Goal: Task Accomplishment & Management: Manage account settings

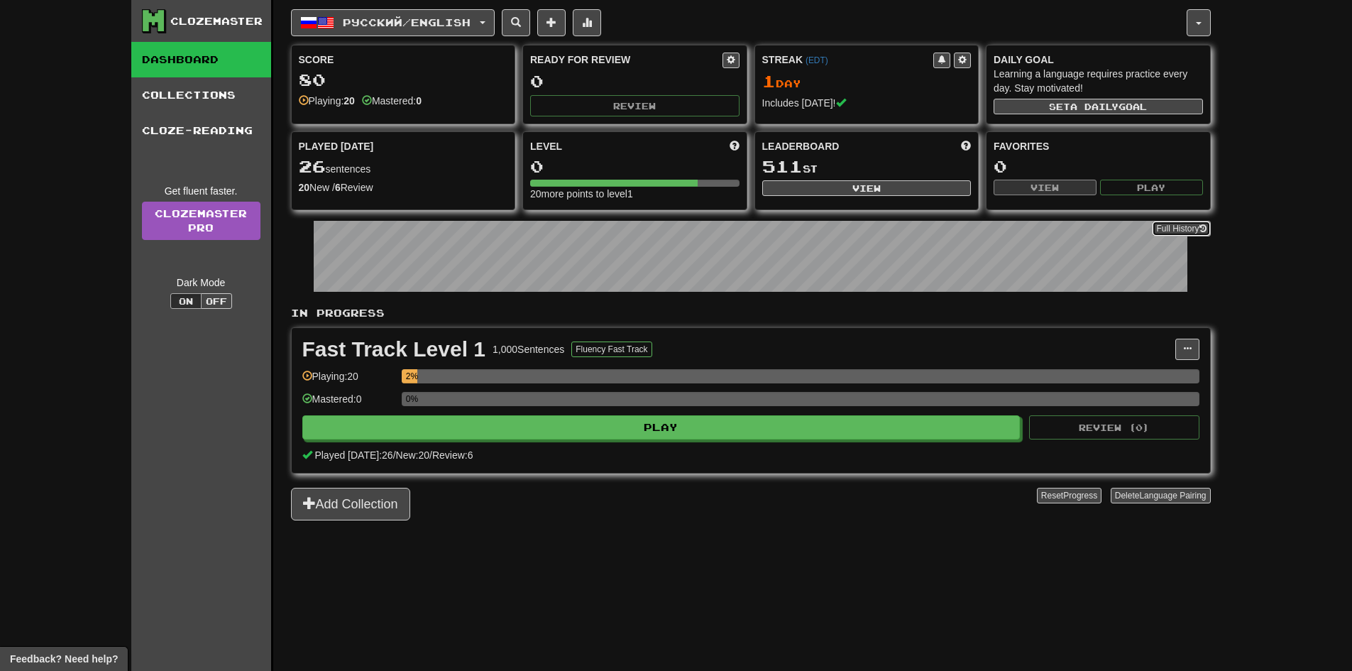
click at [1193, 229] on button "Full History" at bounding box center [1181, 229] width 58 height 16
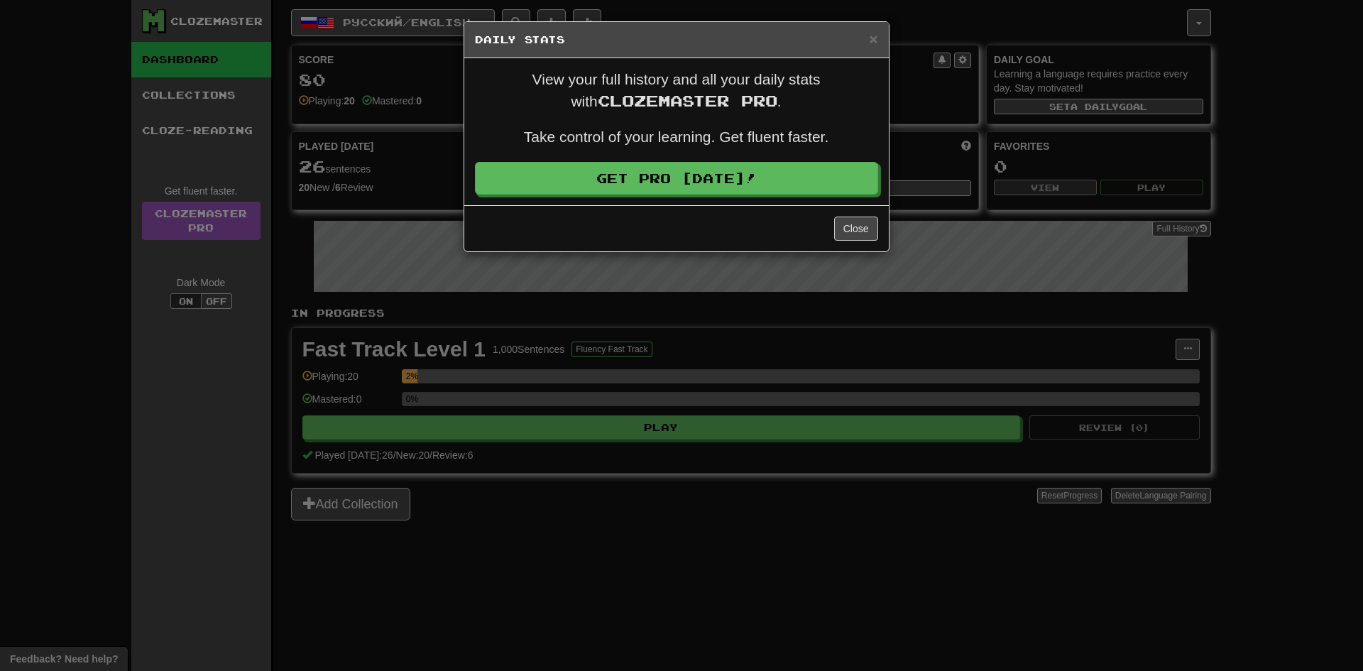
click at [906, 292] on div "× Daily Stats View your full history and all your daily stats with Clozemaster …" at bounding box center [681, 335] width 1363 height 671
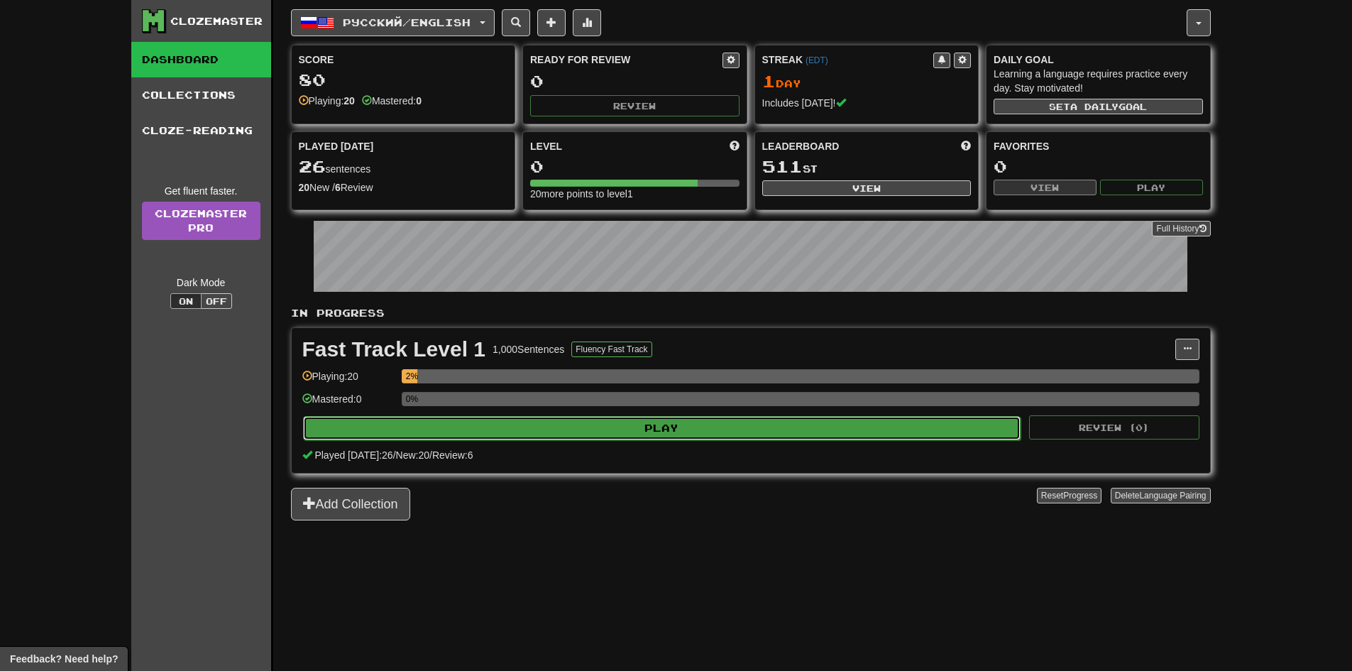
click at [753, 432] on button "Play" at bounding box center [662, 428] width 718 height 24
select select "**"
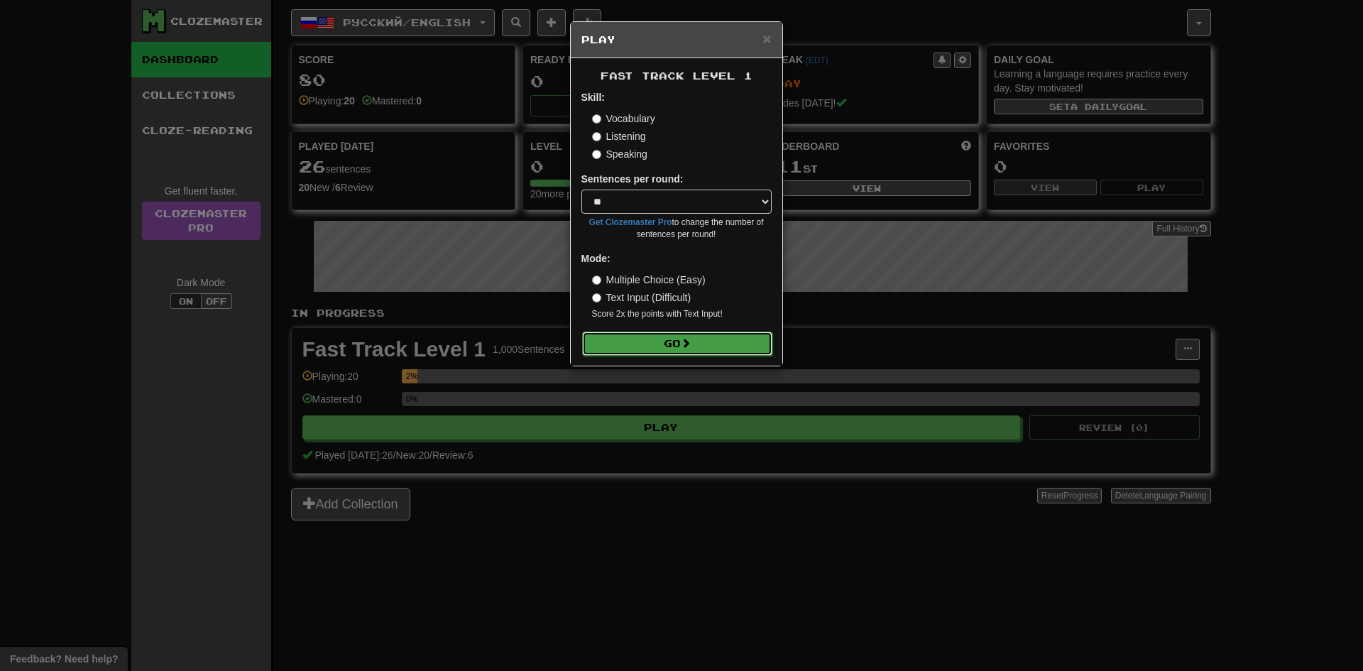
click at [691, 346] on span at bounding box center [686, 343] width 10 height 10
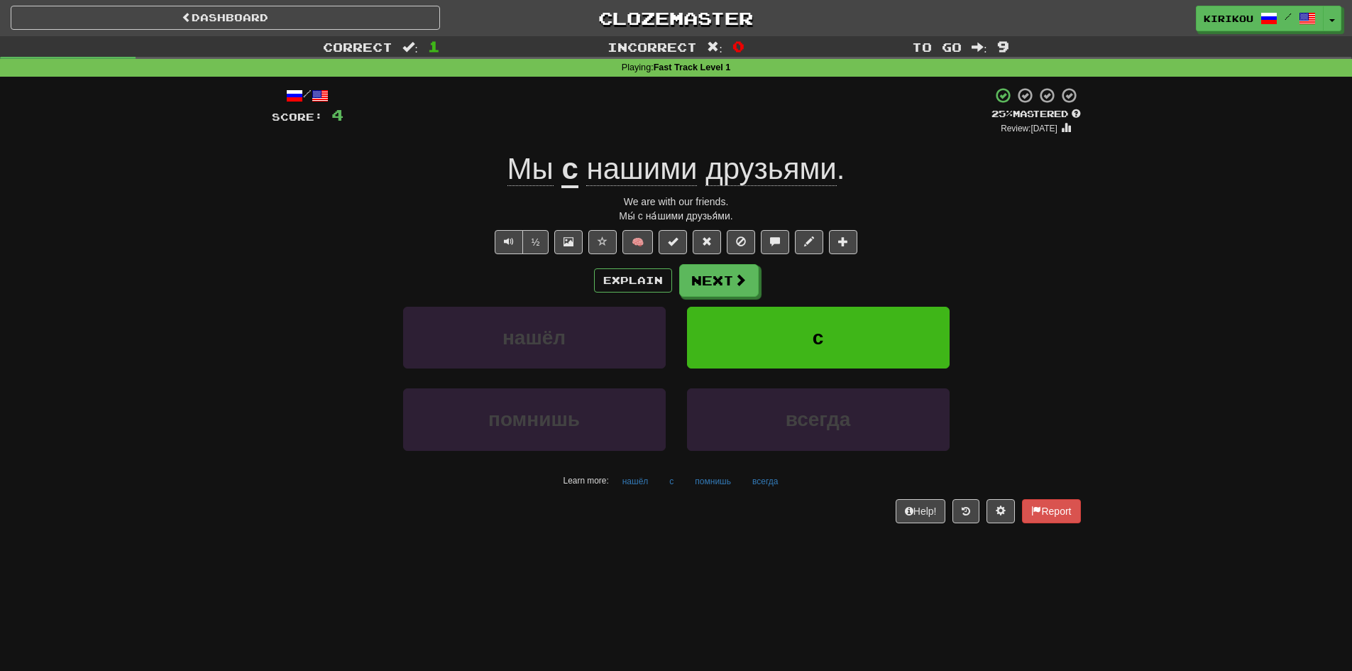
click at [628, 172] on span "нашими" at bounding box center [641, 169] width 111 height 34
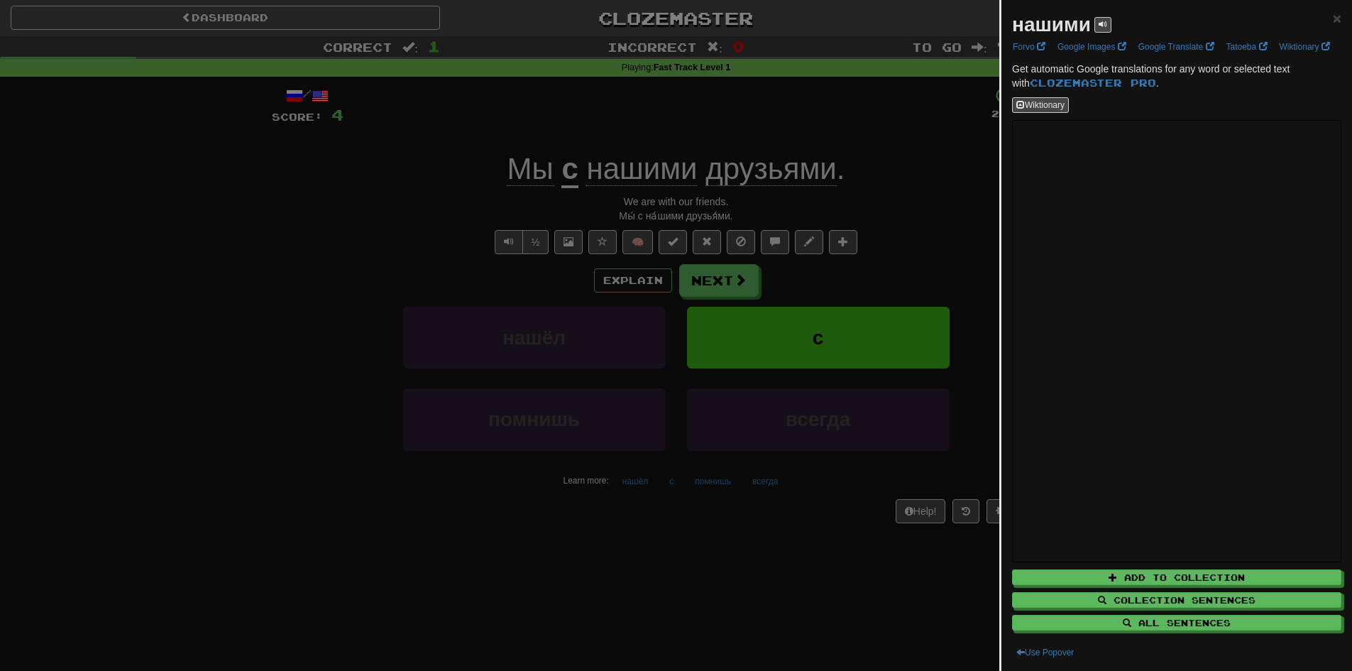
click at [934, 275] on div at bounding box center [676, 335] width 1352 height 671
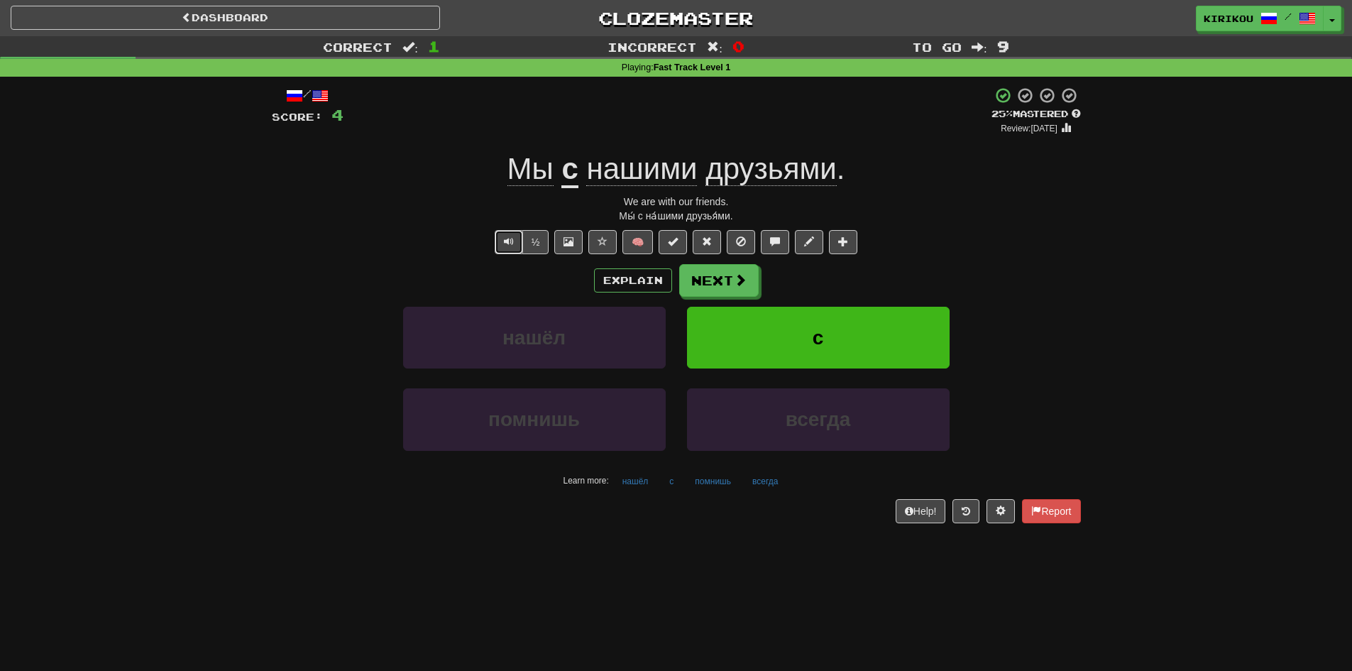
click at [500, 245] on button "Text-to-speech controls" at bounding box center [509, 242] width 28 height 24
click at [499, 240] on button "Text-to-speech controls" at bounding box center [509, 242] width 28 height 24
click at [741, 300] on div "Explain Next нашёл с помнишь всегда Learn more: нашёл с помнишь всегда" at bounding box center [676, 378] width 809 height 228
click at [737, 286] on span at bounding box center [741, 280] width 13 height 13
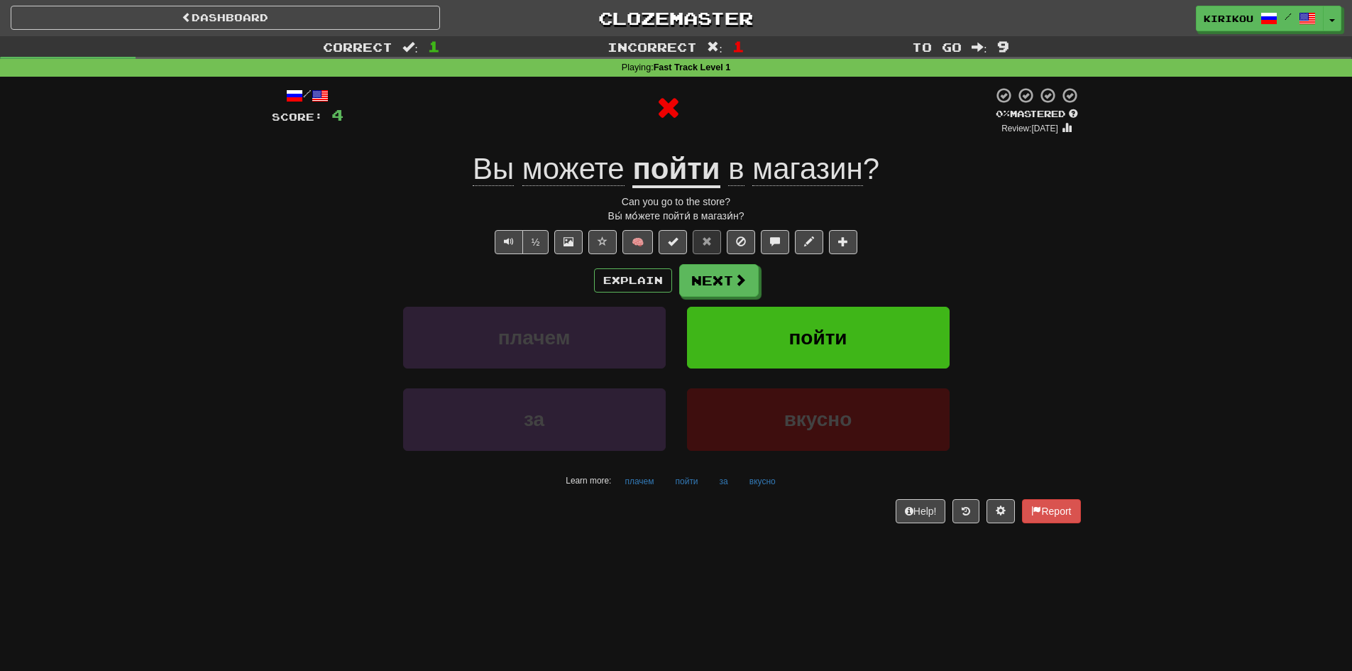
click at [678, 159] on u "пойти" at bounding box center [676, 170] width 87 height 36
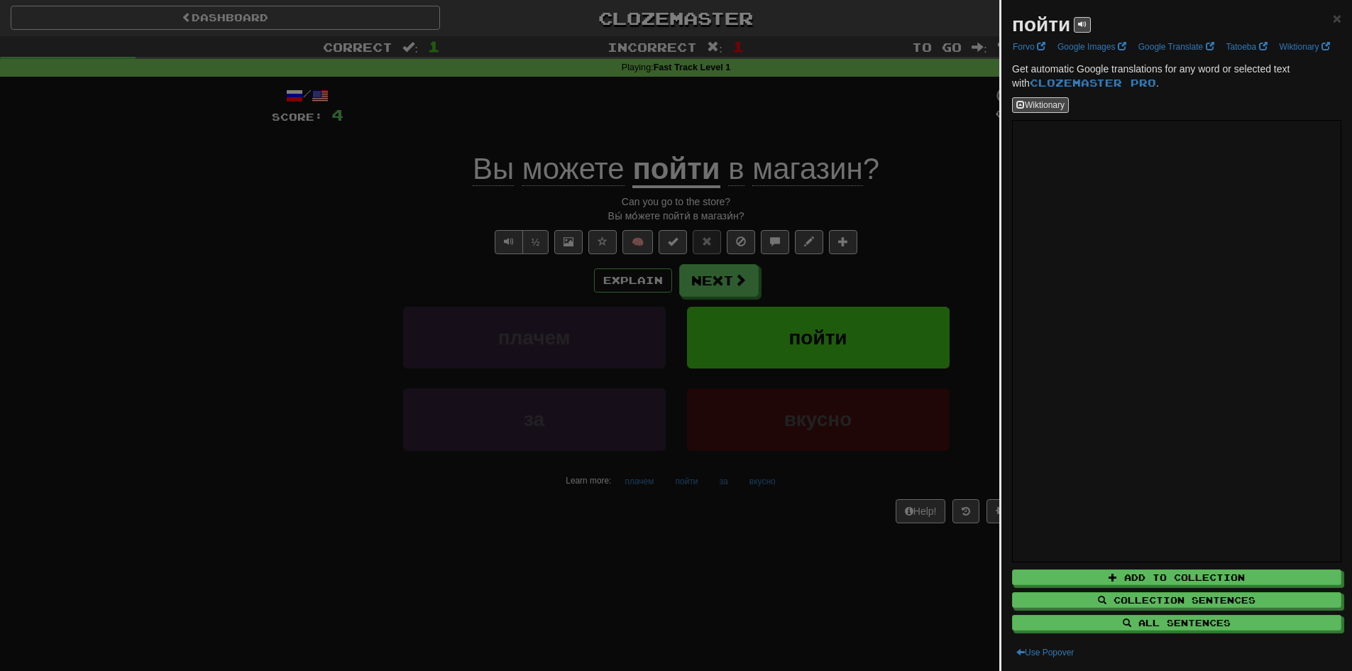
click at [813, 582] on div at bounding box center [676, 335] width 1352 height 671
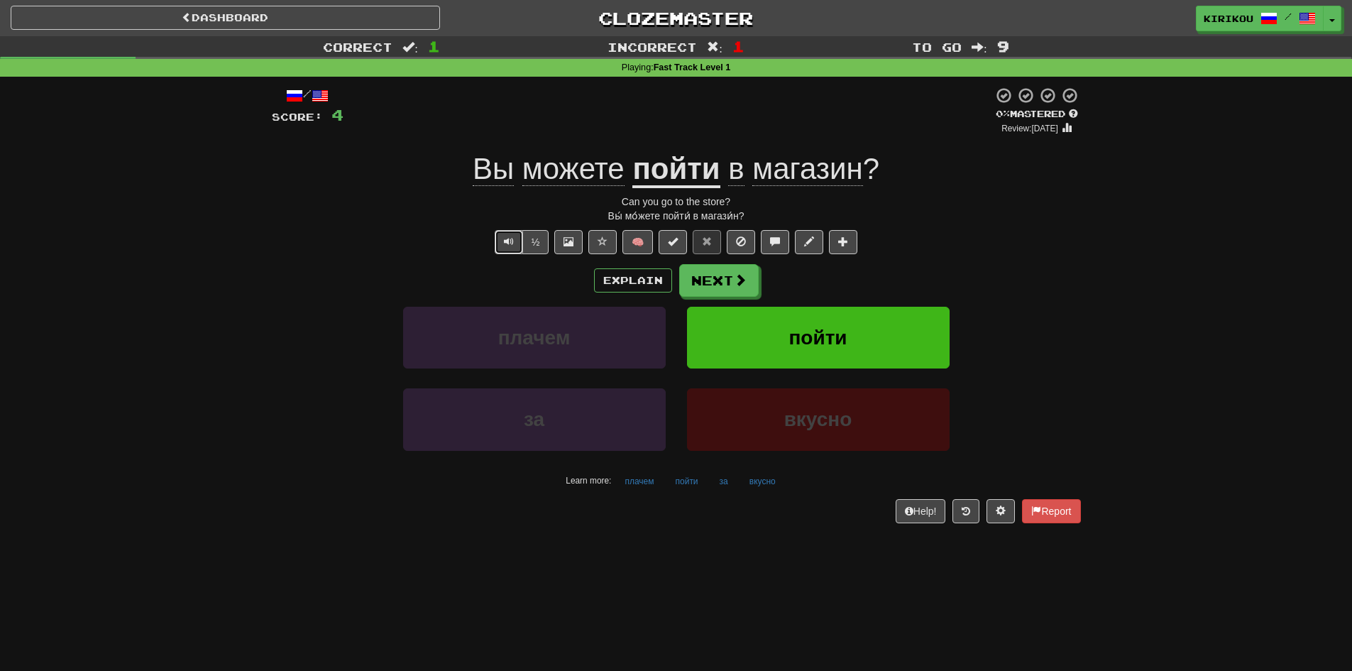
click at [511, 239] on span "Text-to-speech controls" at bounding box center [509, 241] width 10 height 10
click at [596, 165] on span "можете" at bounding box center [573, 169] width 102 height 34
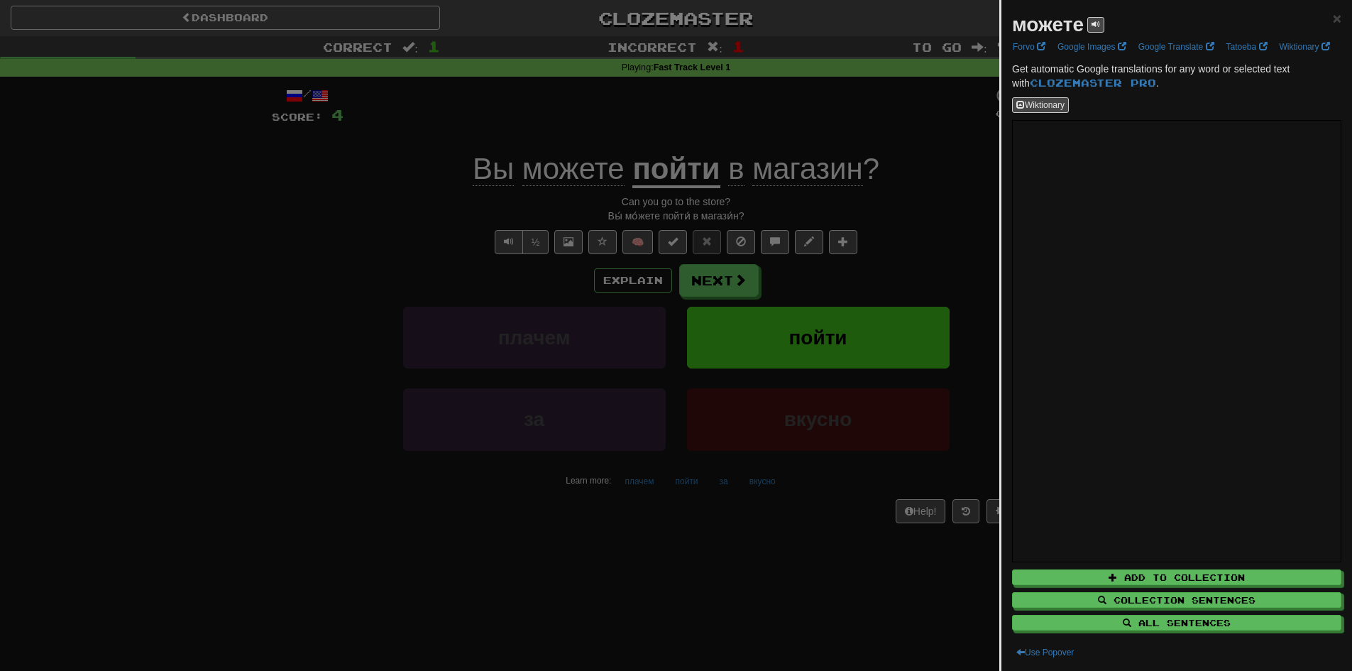
click at [317, 237] on div at bounding box center [676, 335] width 1352 height 671
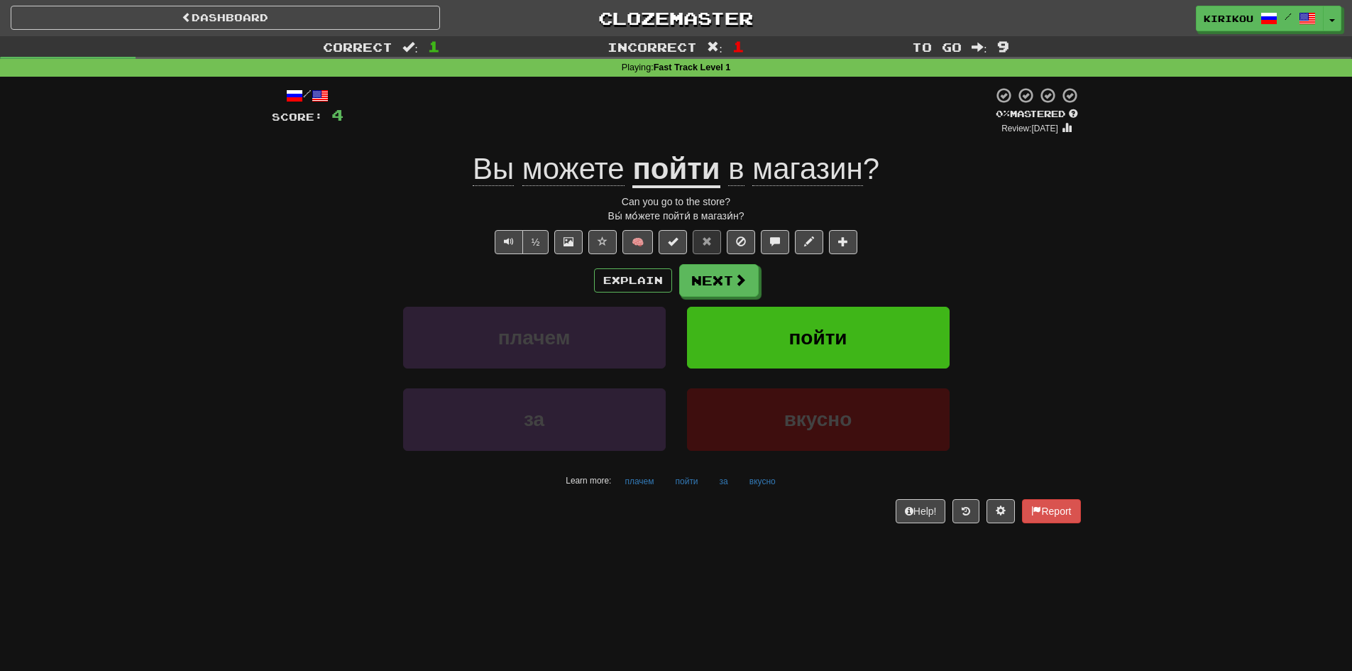
click at [680, 166] on u "пойти" at bounding box center [676, 170] width 87 height 36
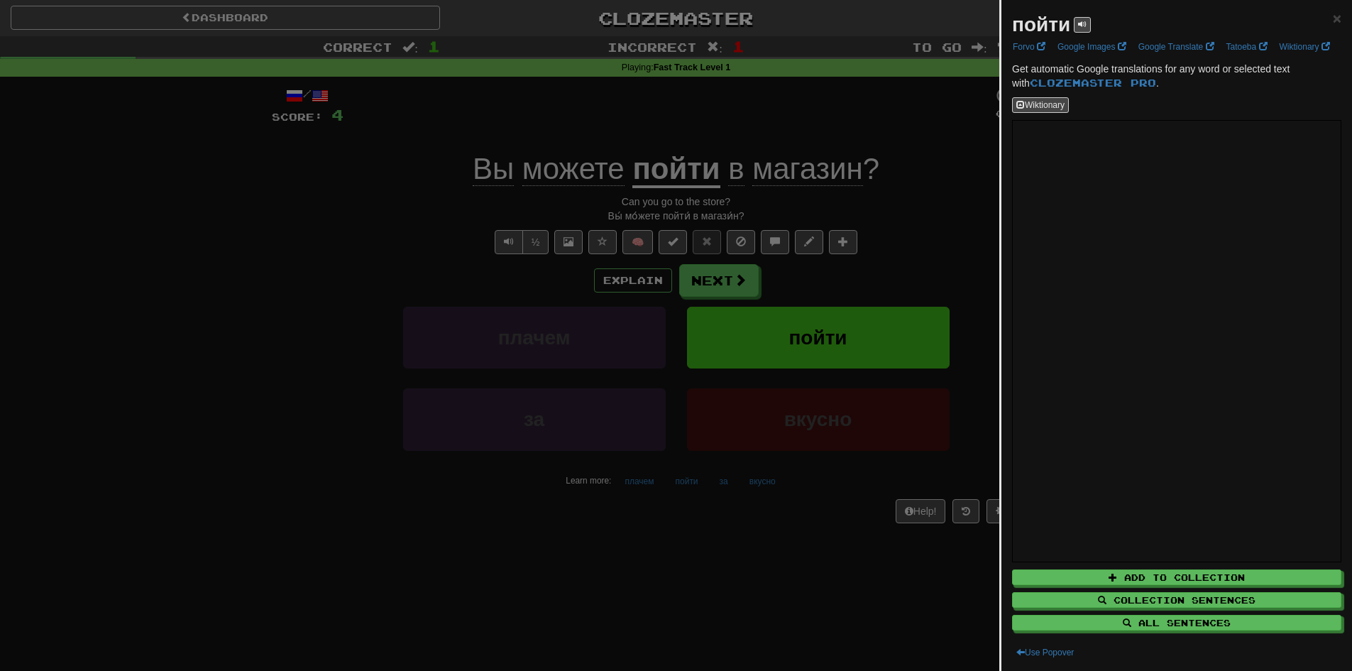
click at [882, 296] on div at bounding box center [676, 335] width 1352 height 671
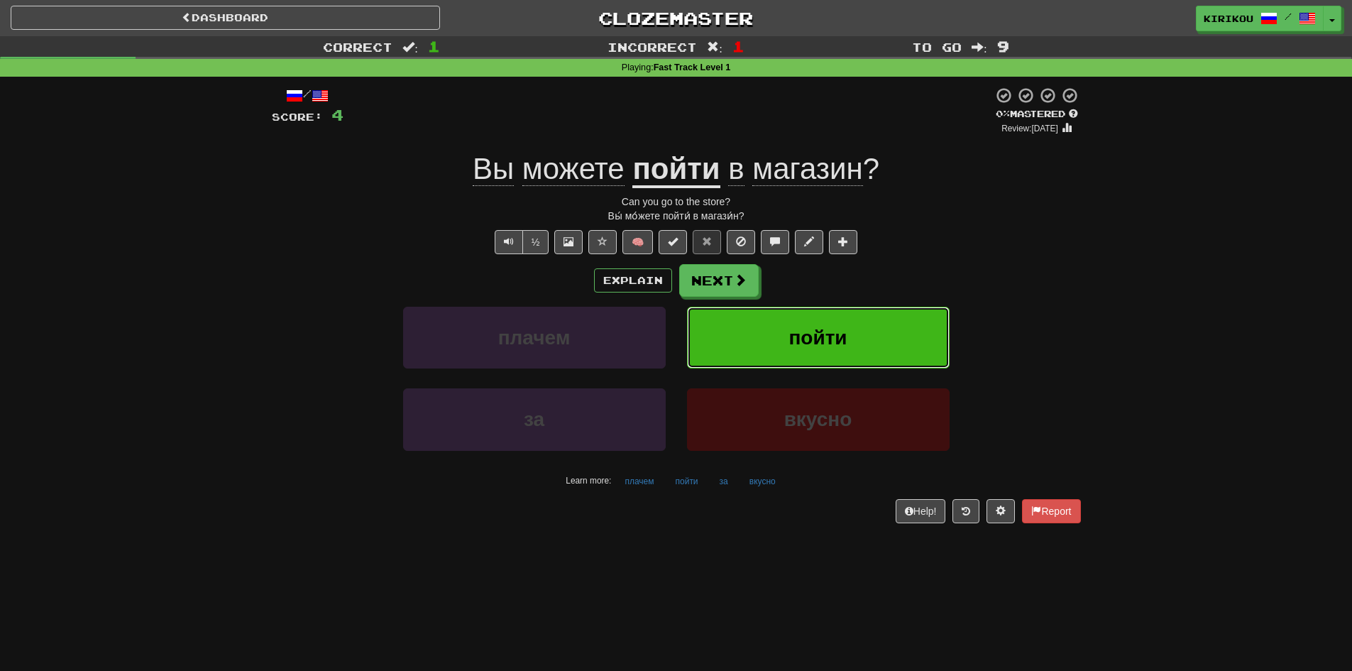
click at [833, 346] on span "пойти" at bounding box center [818, 338] width 58 height 22
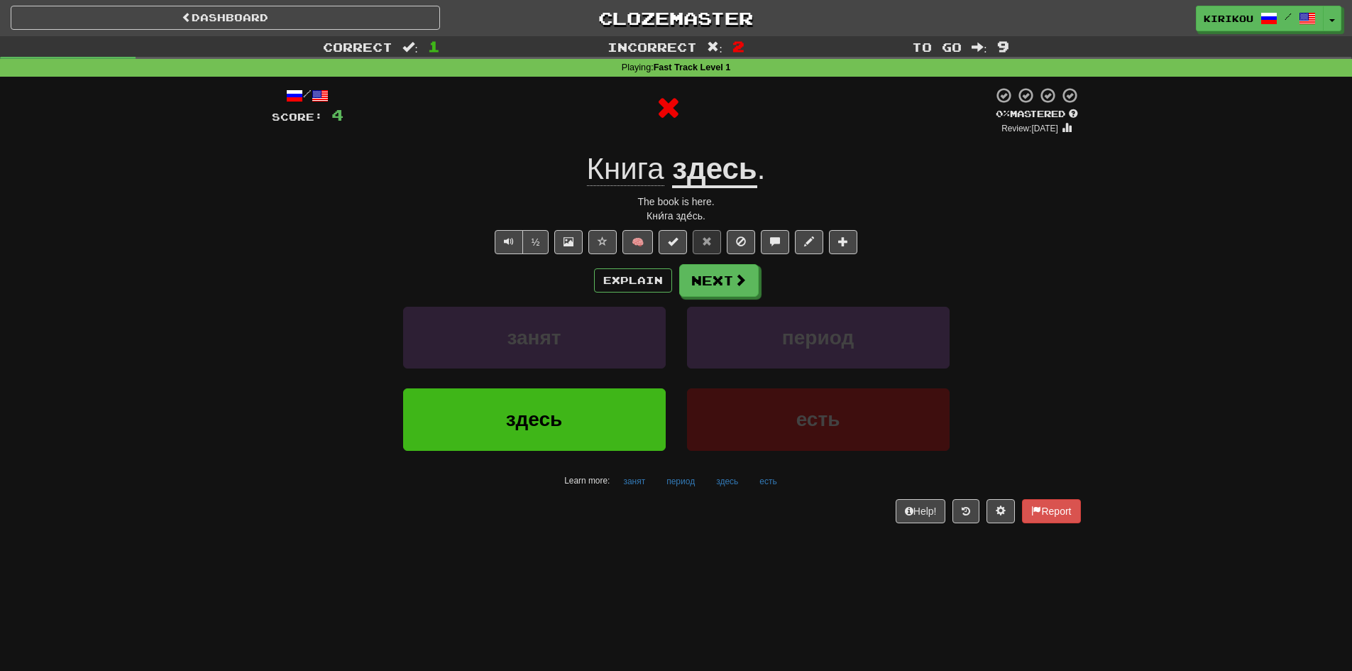
click at [742, 173] on u "здесь" at bounding box center [714, 170] width 85 height 36
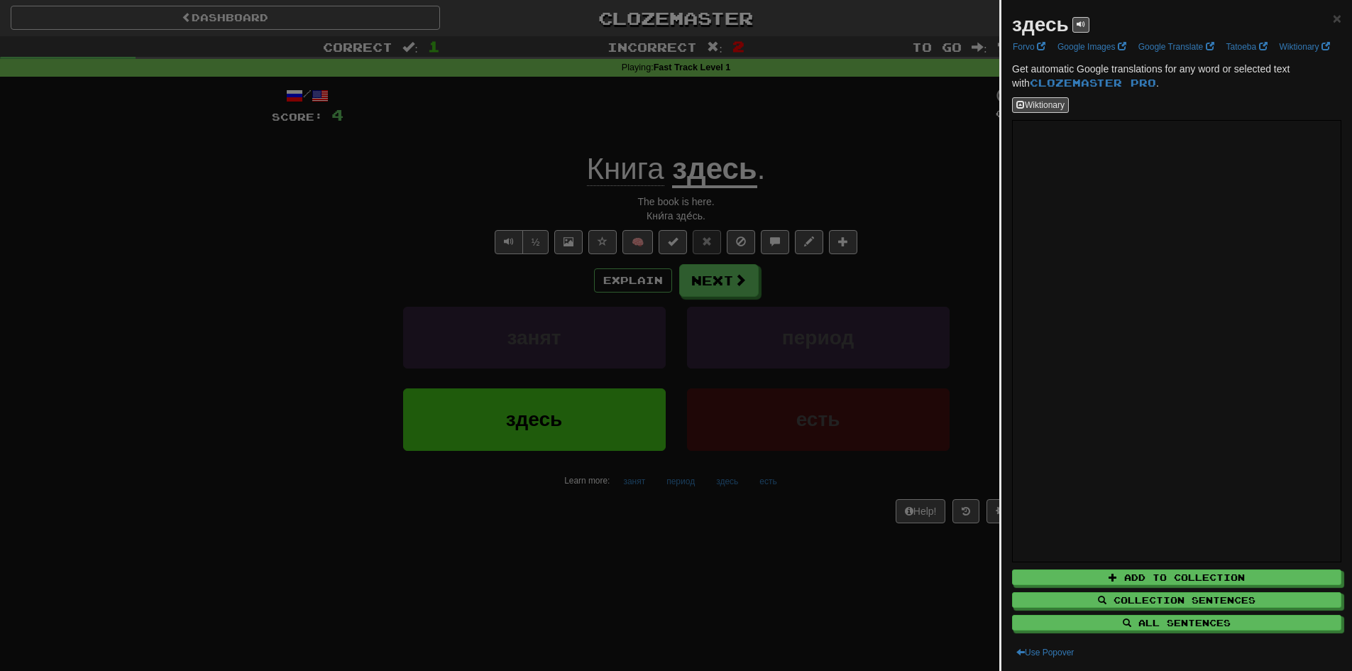
click at [876, 303] on div at bounding box center [676, 335] width 1352 height 671
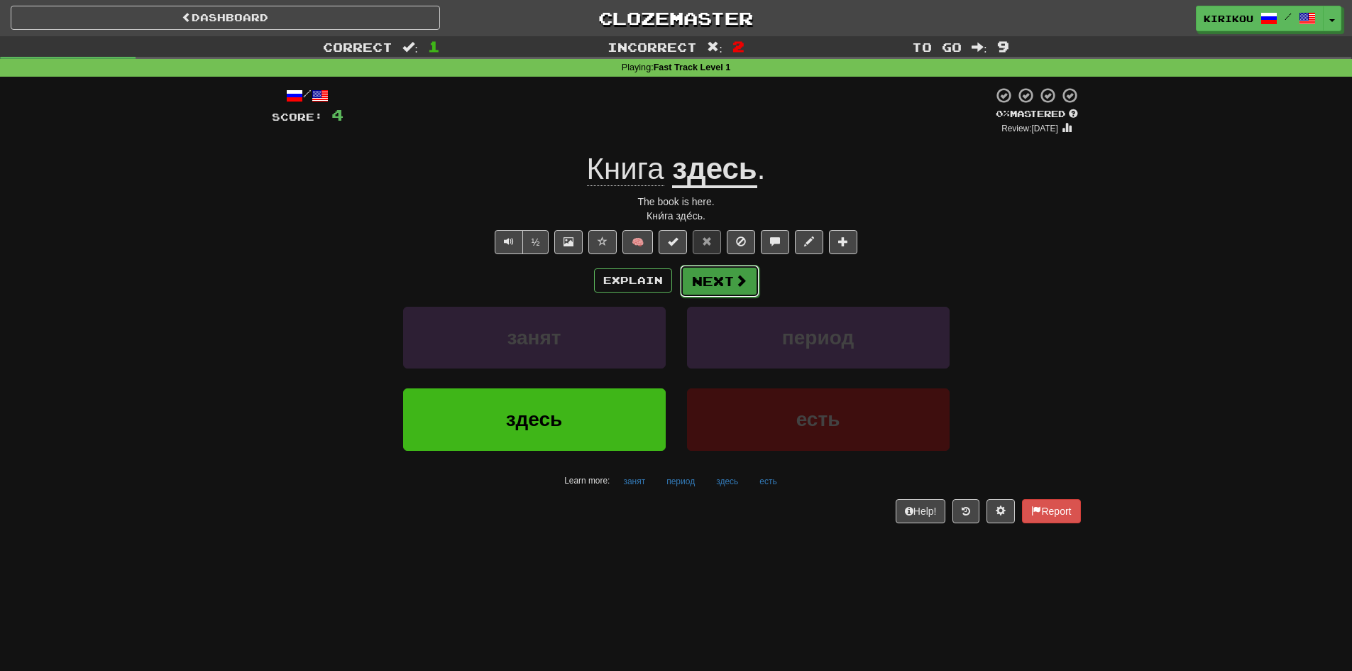
click at [750, 279] on button "Next" at bounding box center [720, 281] width 80 height 33
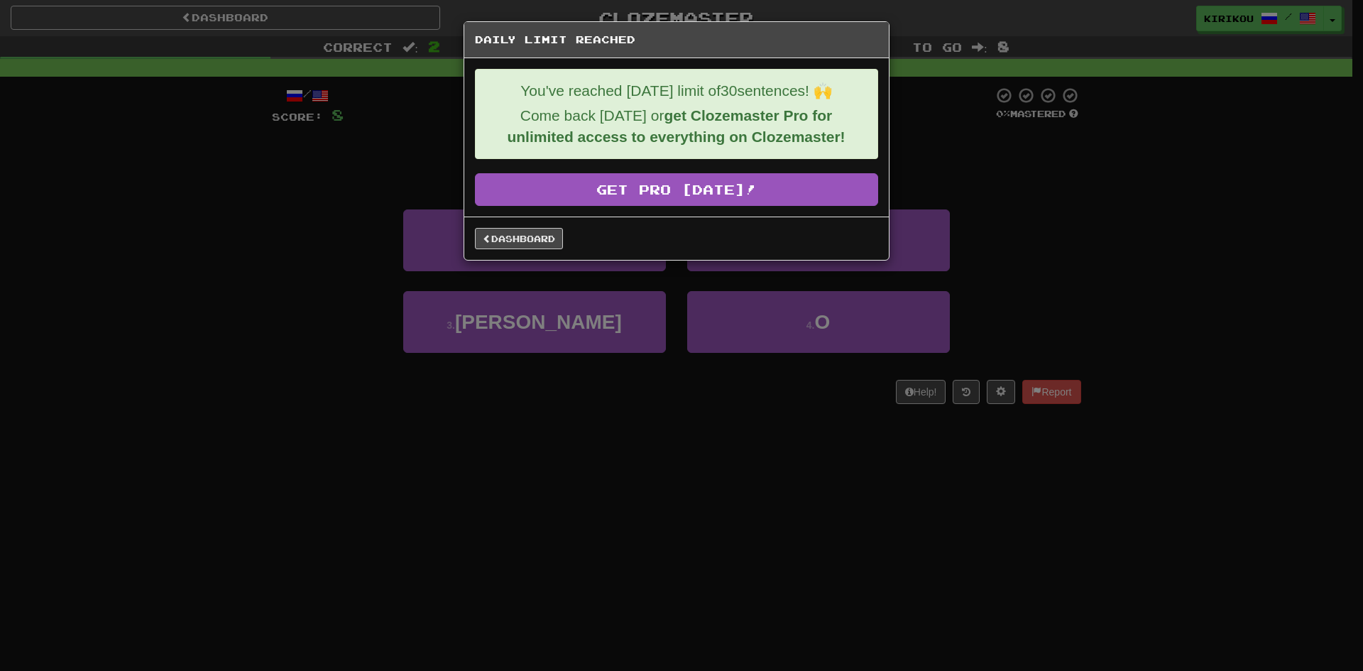
click at [549, 389] on div "Daily Limit Reached You've reached today's limit of 30 sentences! 🙌 Come back t…" at bounding box center [681, 335] width 1363 height 671
click at [511, 244] on link "Dashboard" at bounding box center [519, 238] width 88 height 21
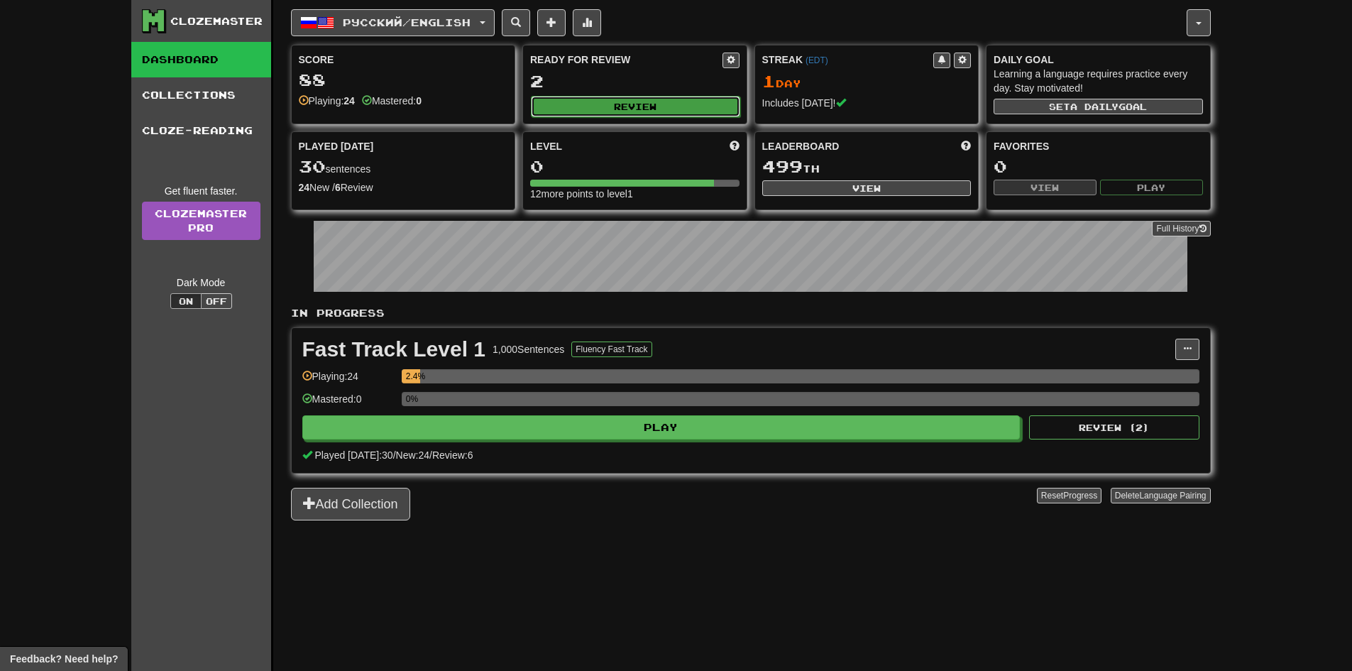
click at [665, 105] on button "Review" at bounding box center [635, 106] width 209 height 21
select select "**"
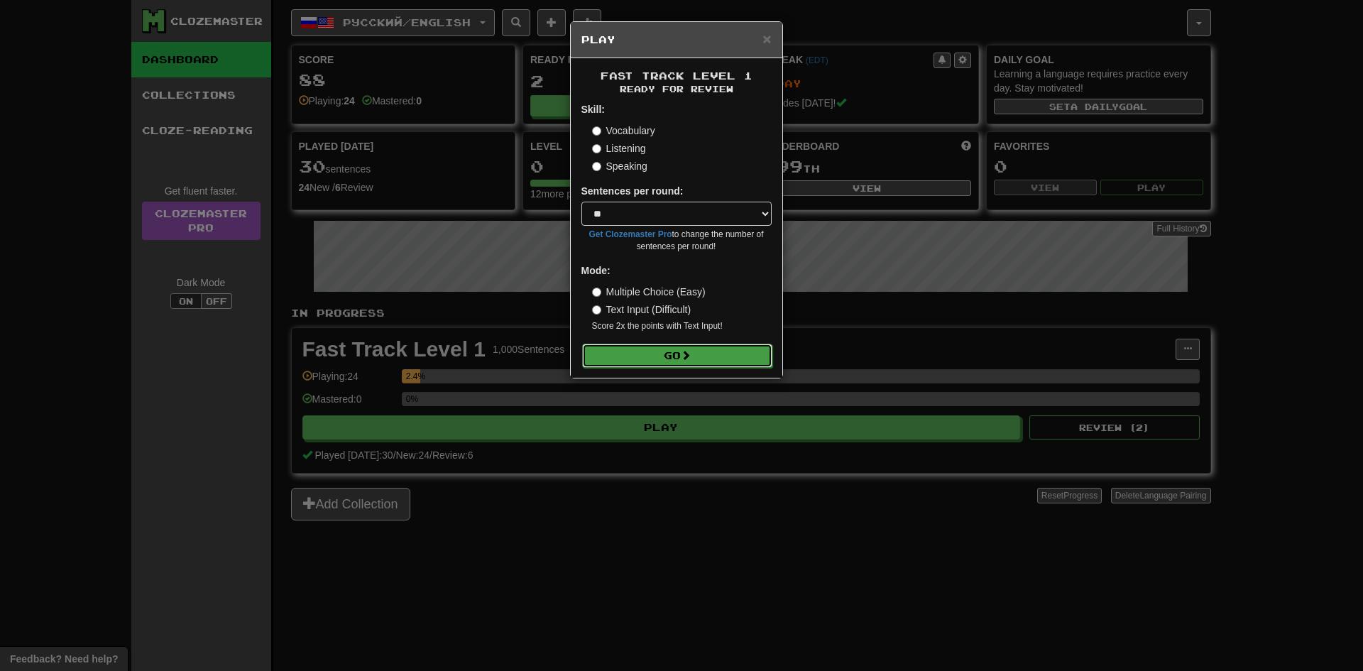
click at [726, 366] on button "Go" at bounding box center [677, 356] width 190 height 24
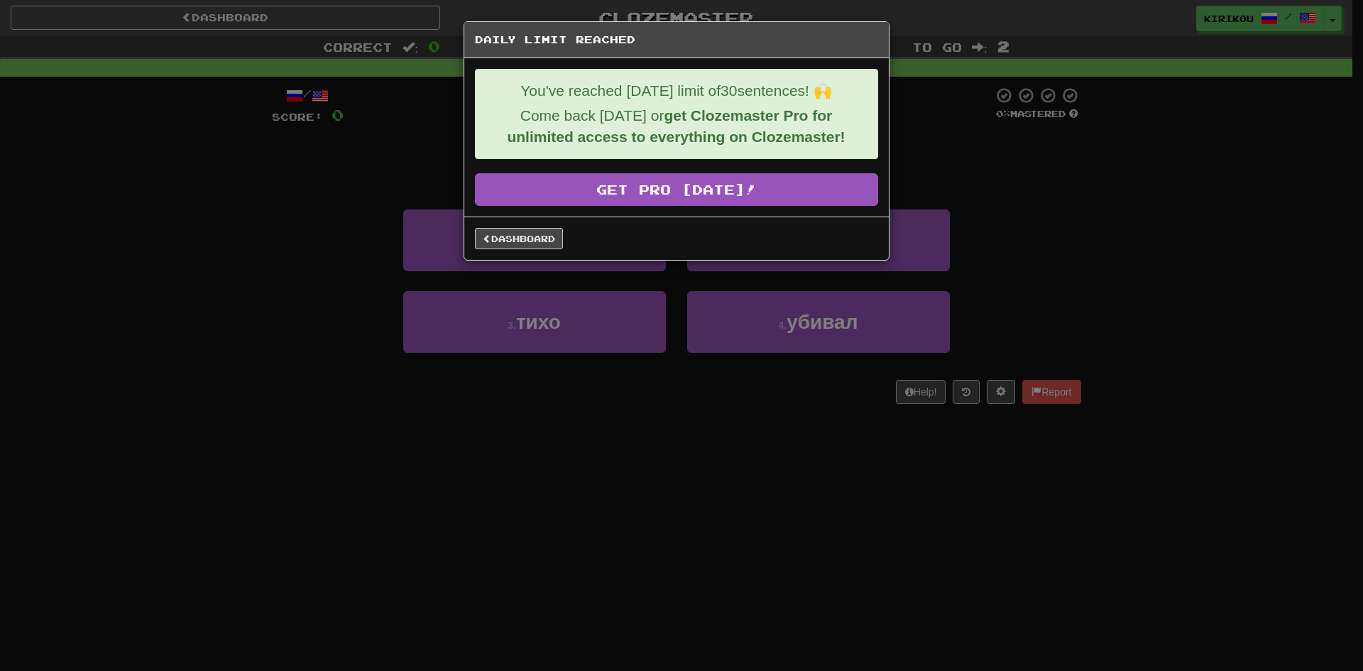
click at [952, 48] on div "Daily Limit Reached You've reached [DATE] limit of 30 sentences! 🙌 Come back [D…" at bounding box center [681, 335] width 1363 height 671
click at [493, 238] on link "Dashboard" at bounding box center [519, 238] width 88 height 21
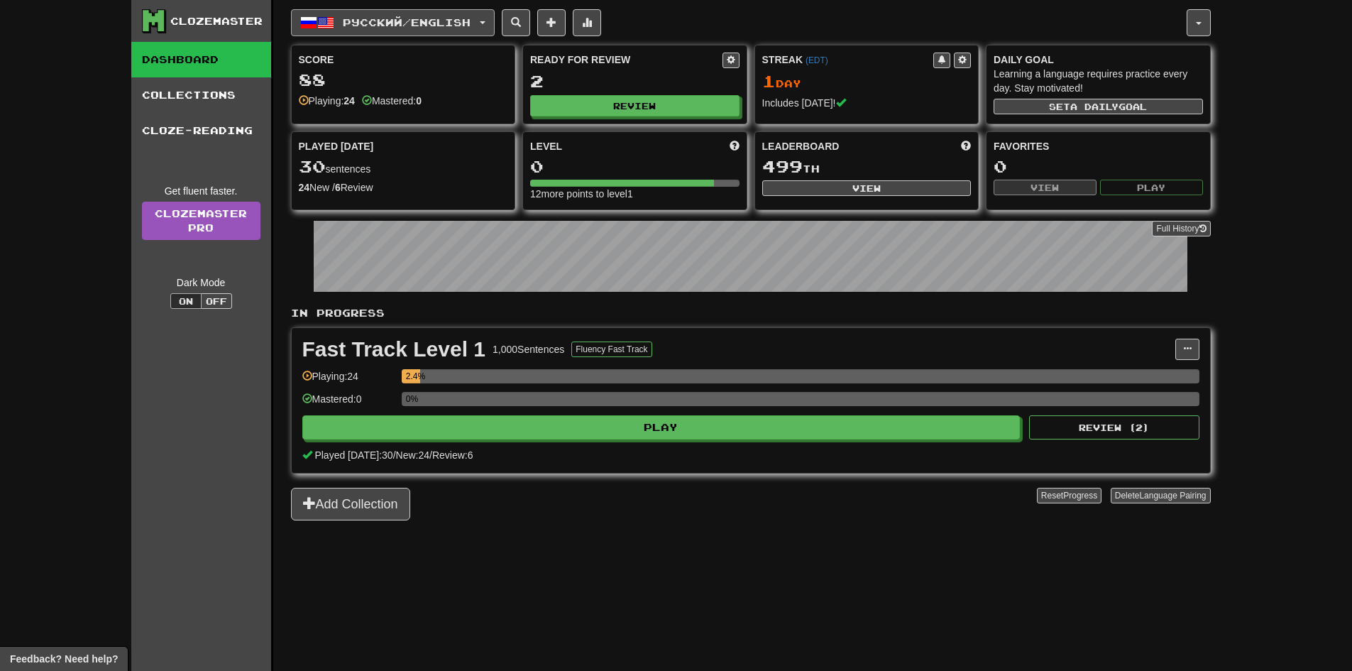
click at [460, 28] on span "Русский / English" at bounding box center [407, 22] width 128 height 12
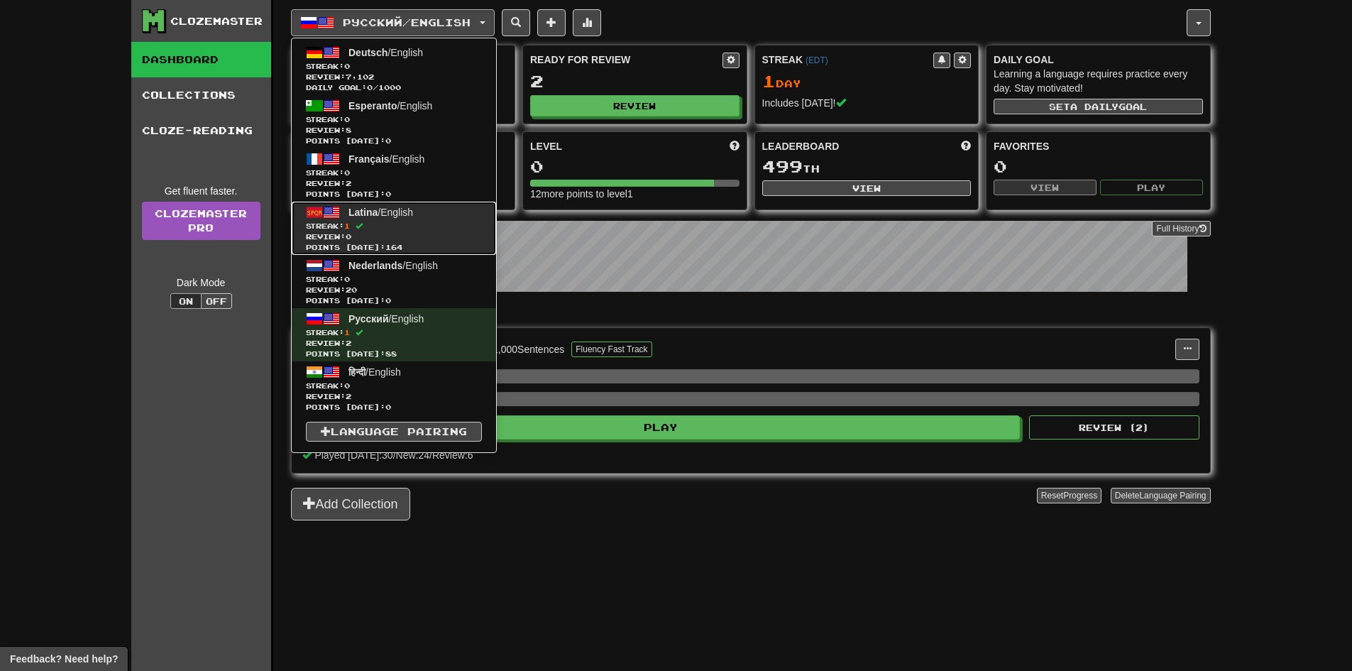
click at [455, 229] on span "Streak: 1" at bounding box center [394, 226] width 176 height 11
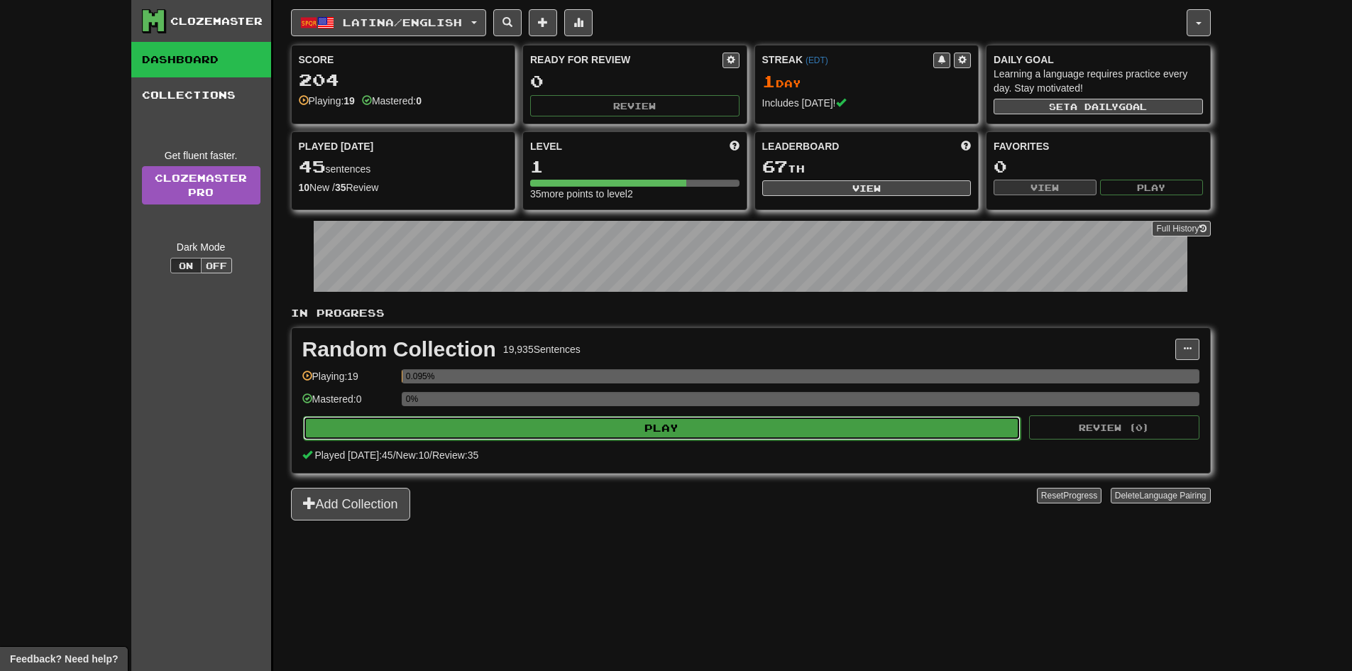
click at [604, 434] on button "Play" at bounding box center [662, 428] width 718 height 24
select select "**"
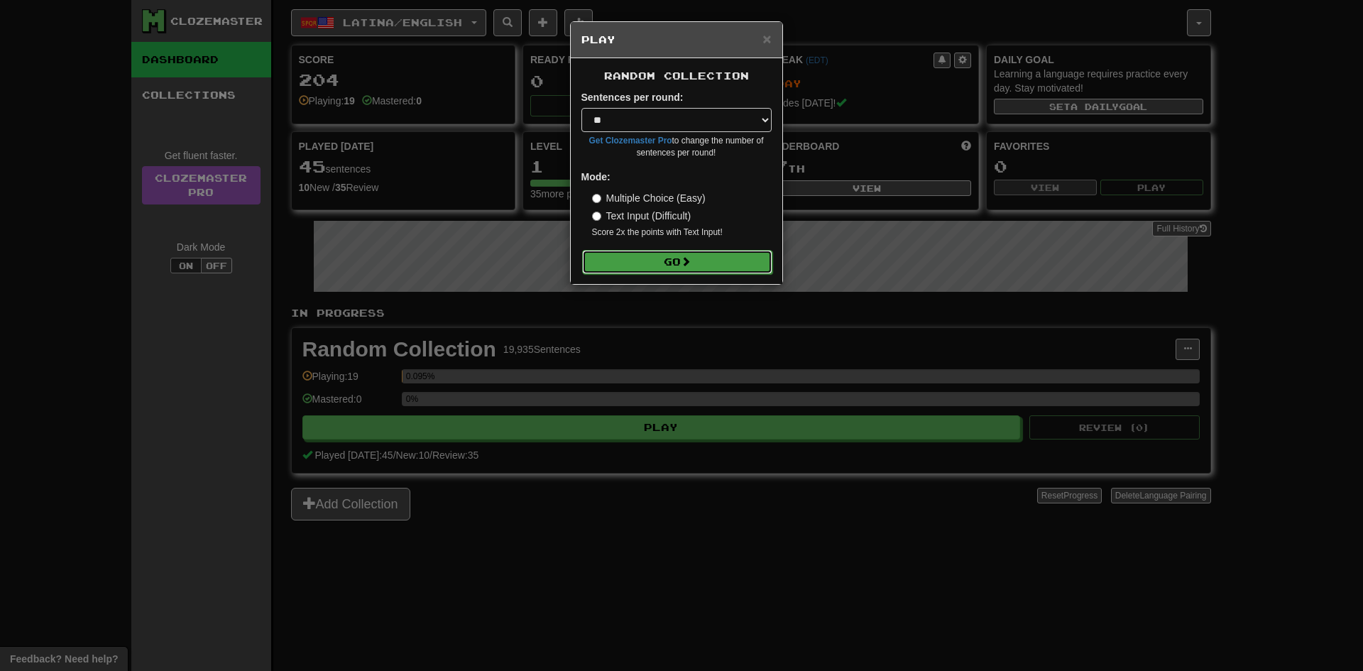
click at [665, 265] on button "Go" at bounding box center [677, 262] width 190 height 24
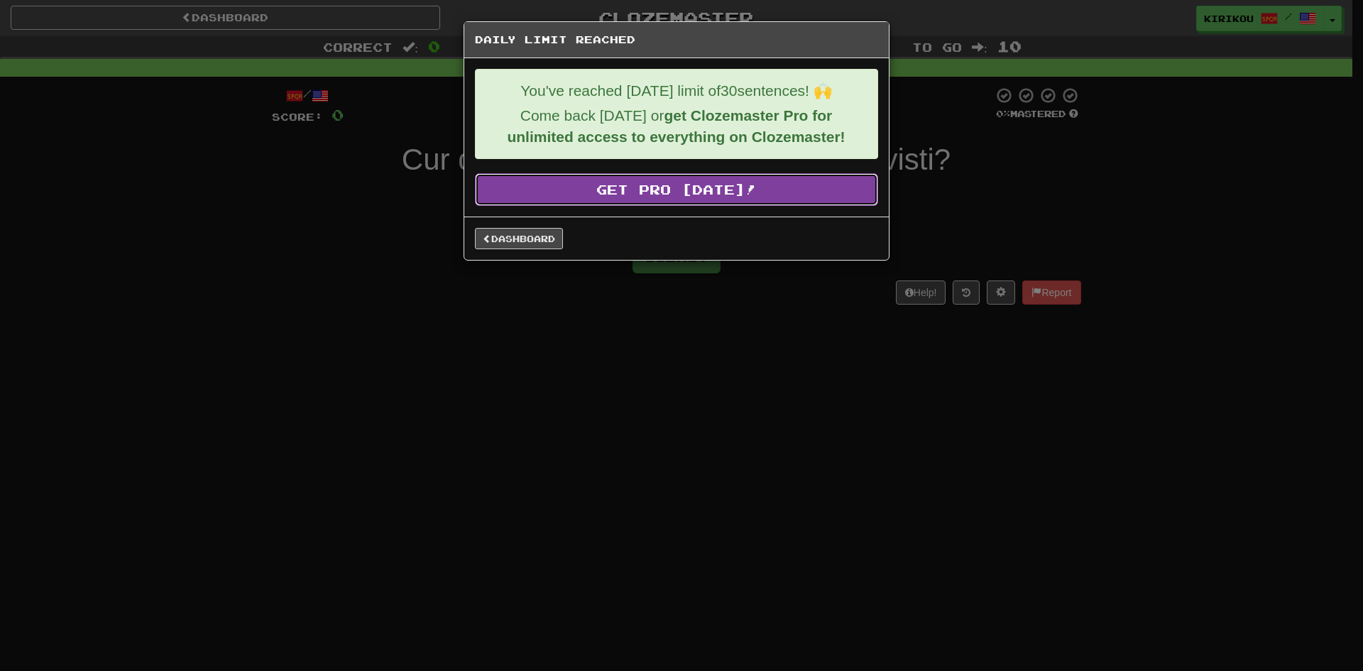
click at [684, 183] on link "Get Pro [DATE]!" at bounding box center [676, 189] width 403 height 33
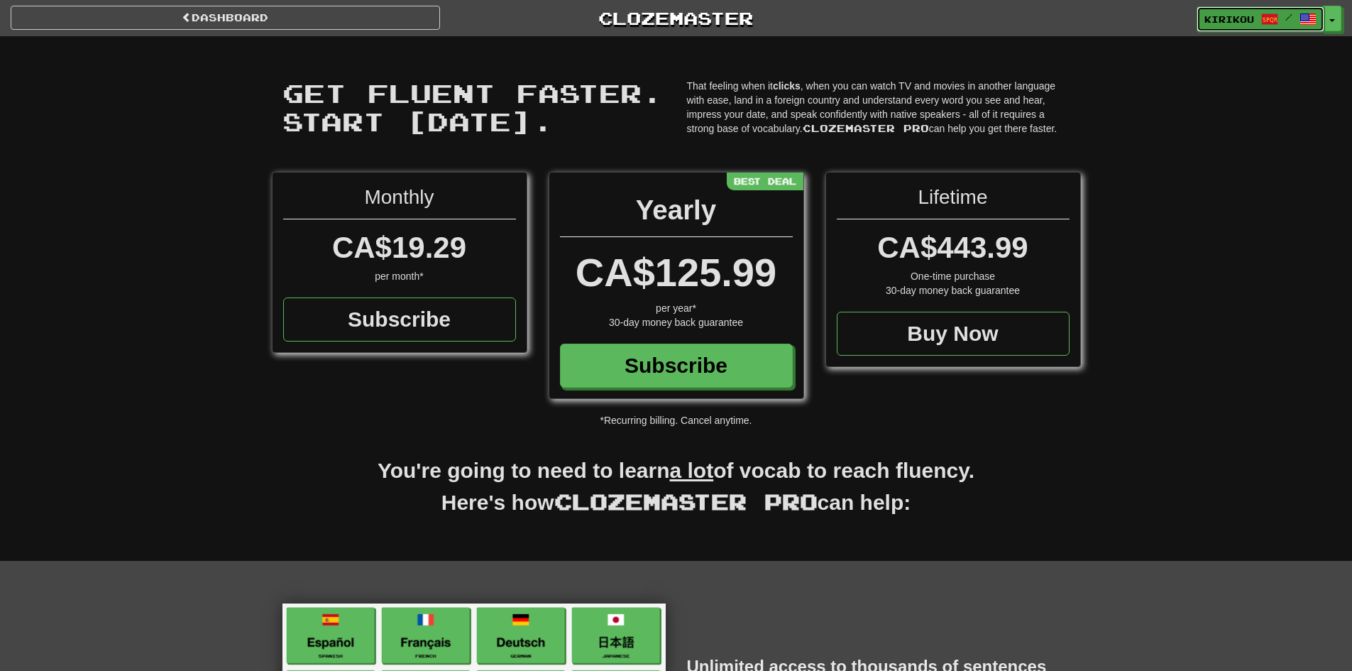
click at [1291, 6] on link "Kirikou /" at bounding box center [1261, 19] width 128 height 26
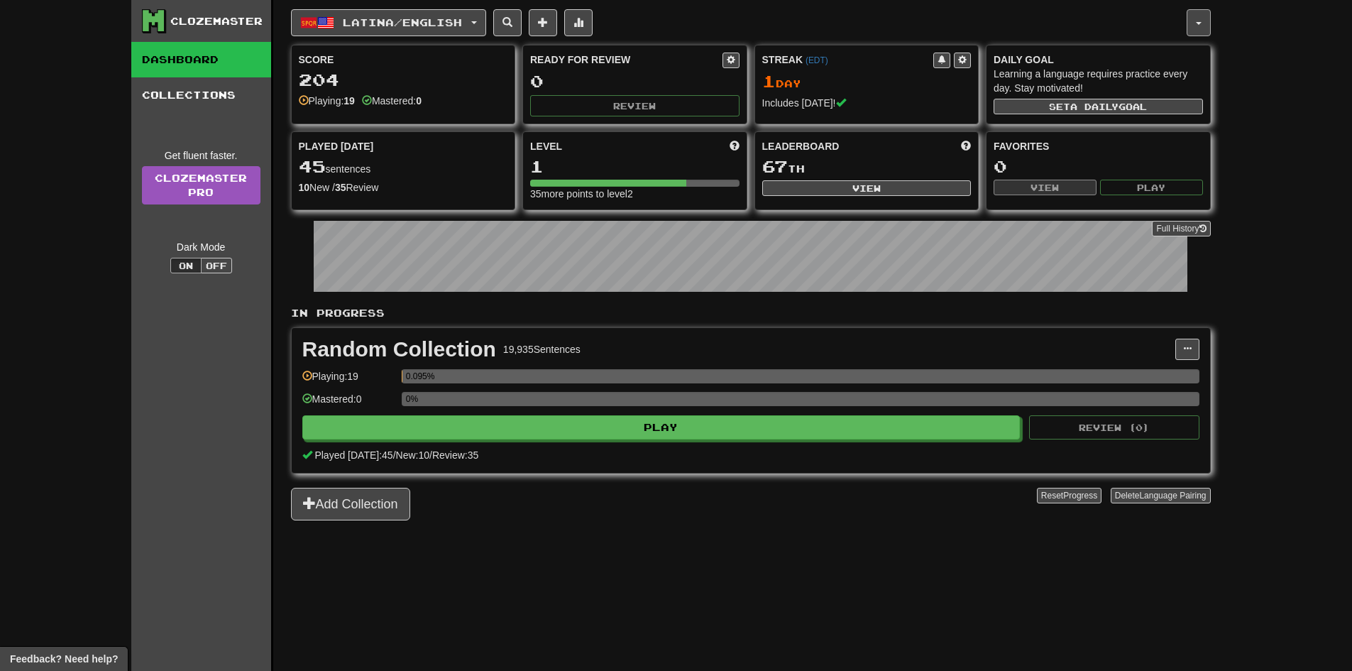
click at [1203, 15] on button "button" at bounding box center [1199, 22] width 24 height 27
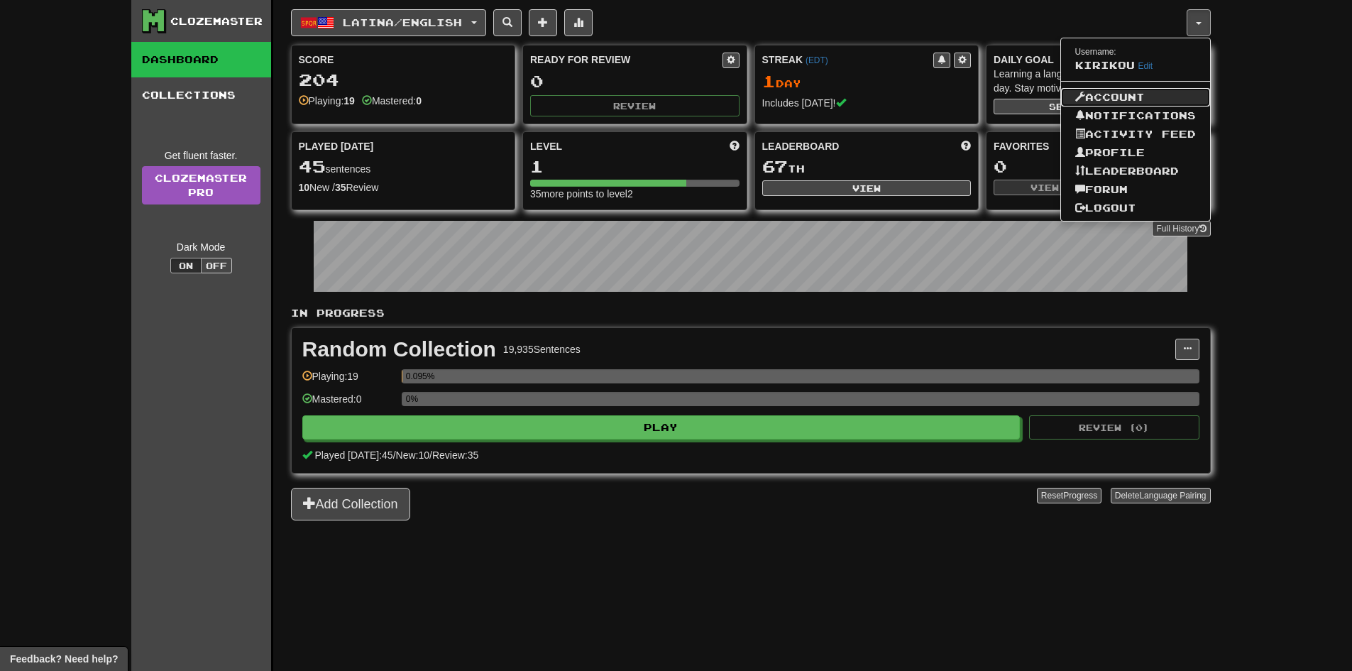
click at [1156, 91] on link "Account" at bounding box center [1135, 97] width 149 height 18
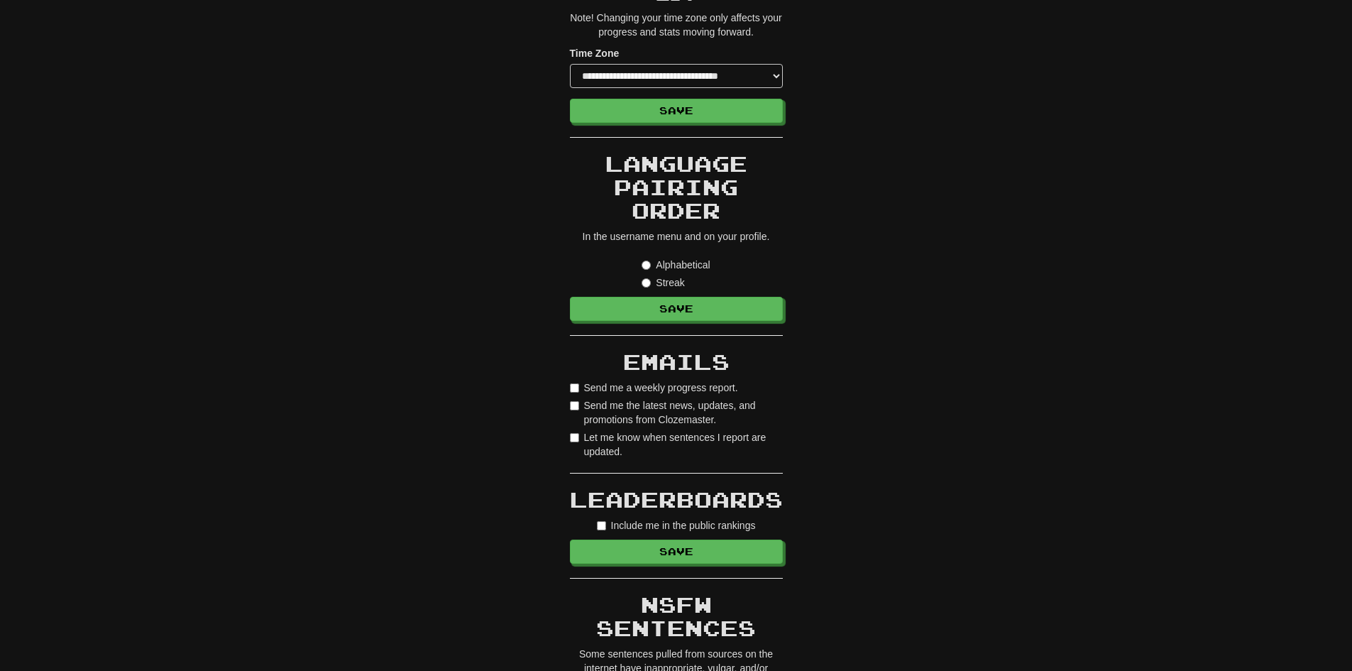
scroll to position [569, 0]
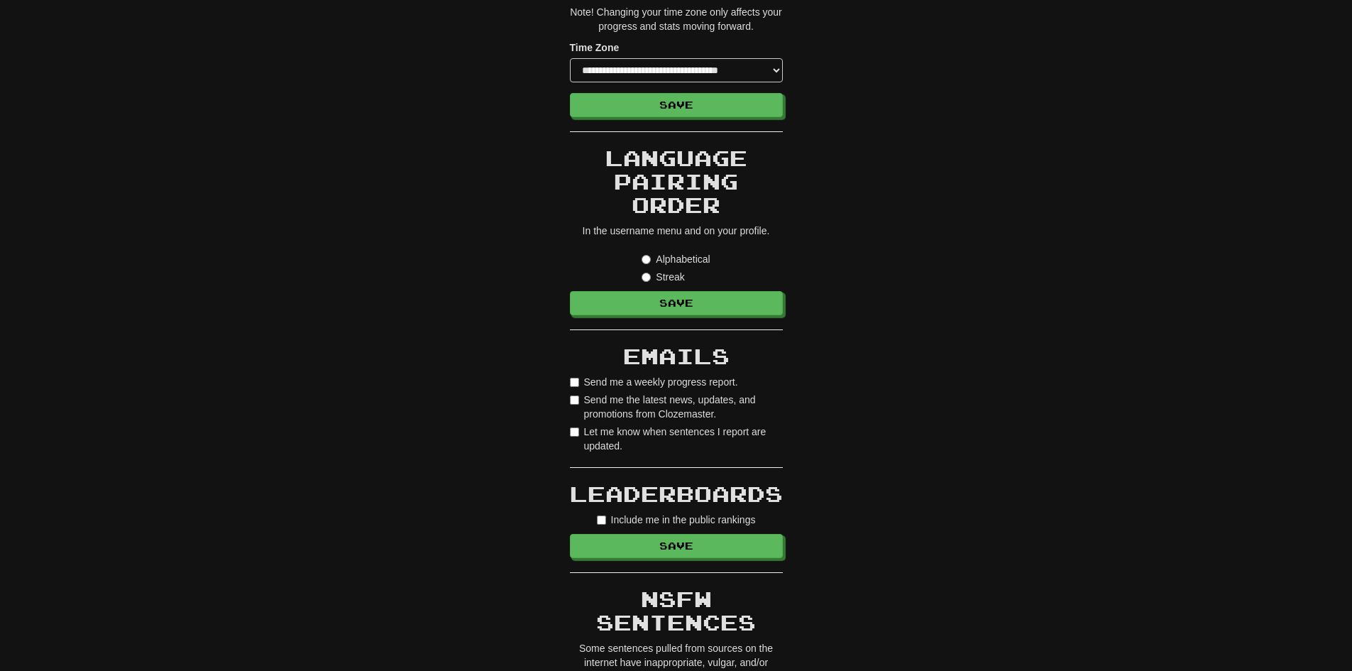
click at [716, 375] on label "Send me a weekly progress report." at bounding box center [654, 382] width 168 height 14
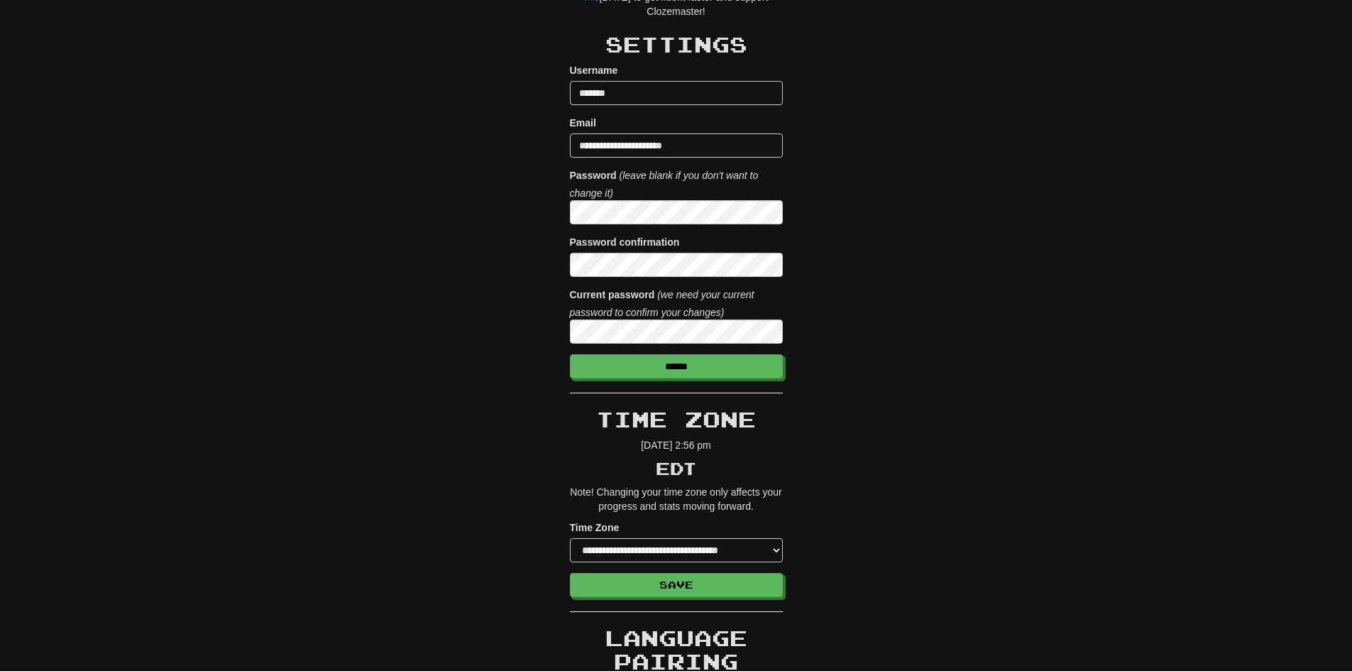
scroll to position [0, 0]
